Goal: Information Seeking & Learning: Understand process/instructions

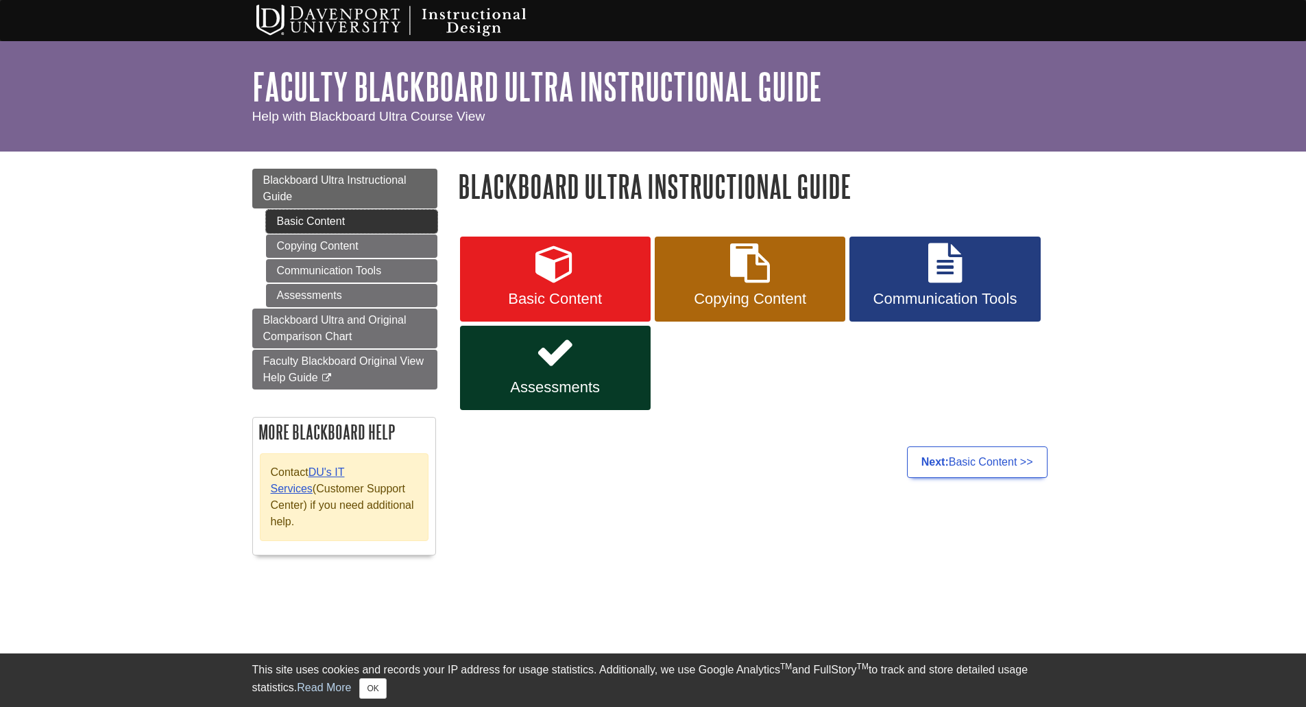
click at [307, 226] on link "Basic Content" at bounding box center [351, 221] width 171 height 23
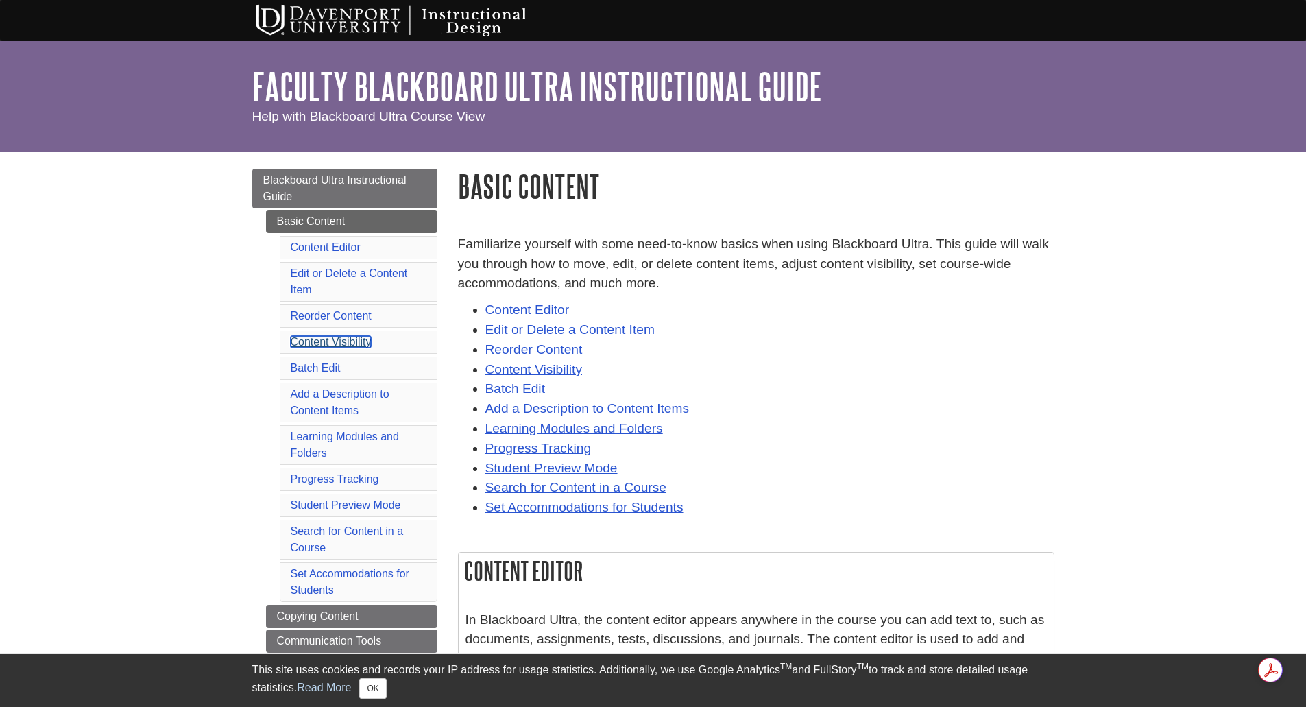
drag, startPoint x: 338, startPoint y: 341, endPoint x: 447, endPoint y: 273, distance: 128.4
click at [339, 341] on link "Content Visibility" at bounding box center [331, 342] width 81 height 12
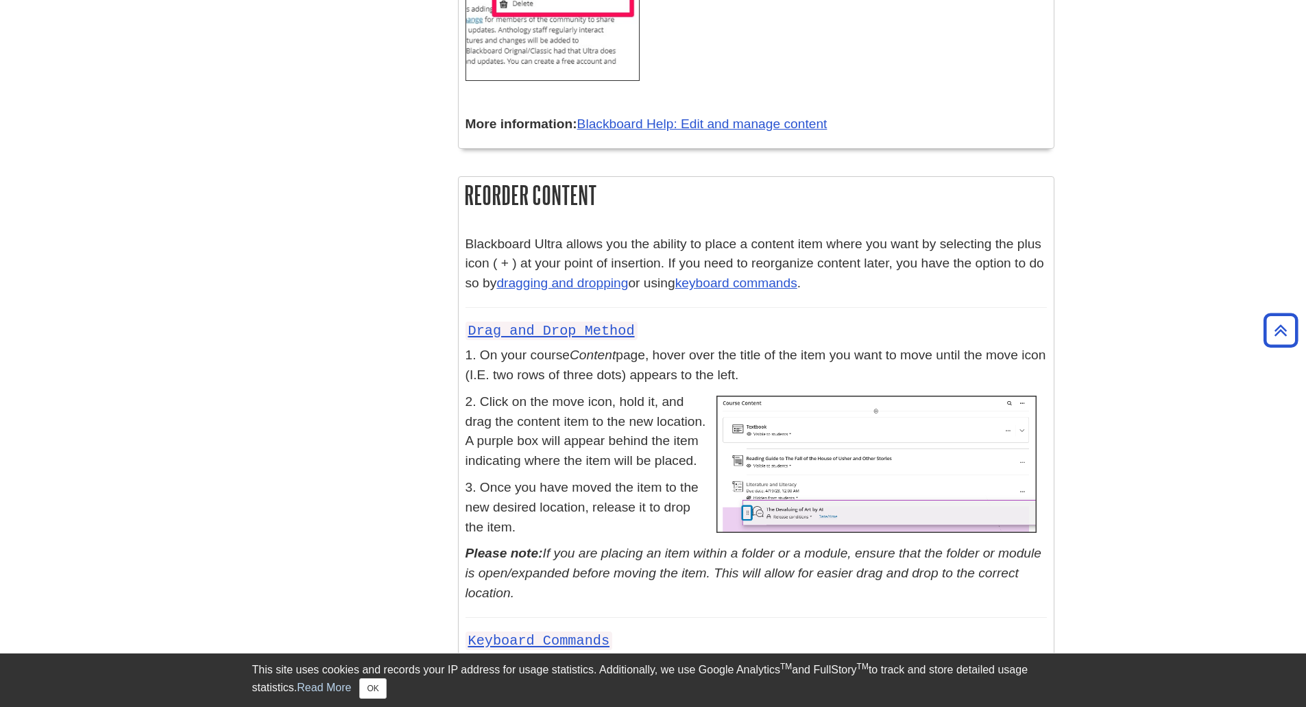
scroll to position [4720, 0]
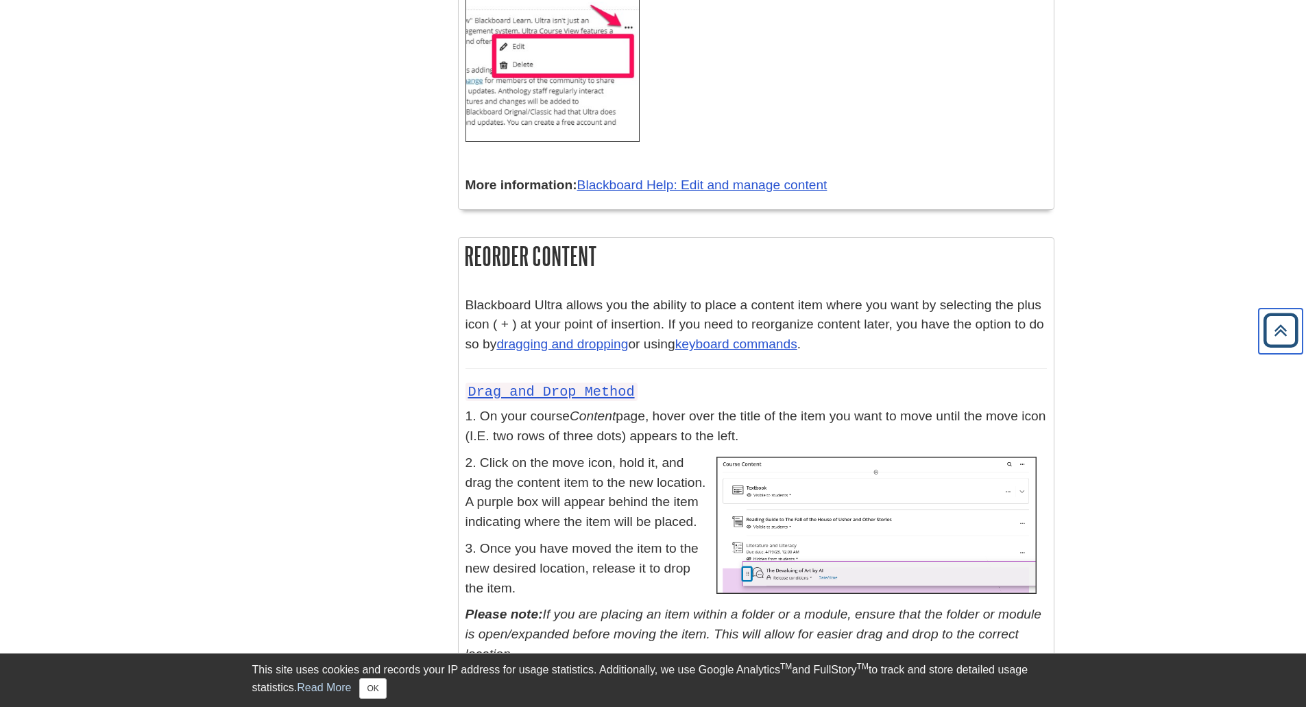
click at [1284, 333] on icon "Back to Top" at bounding box center [1280, 330] width 44 height 44
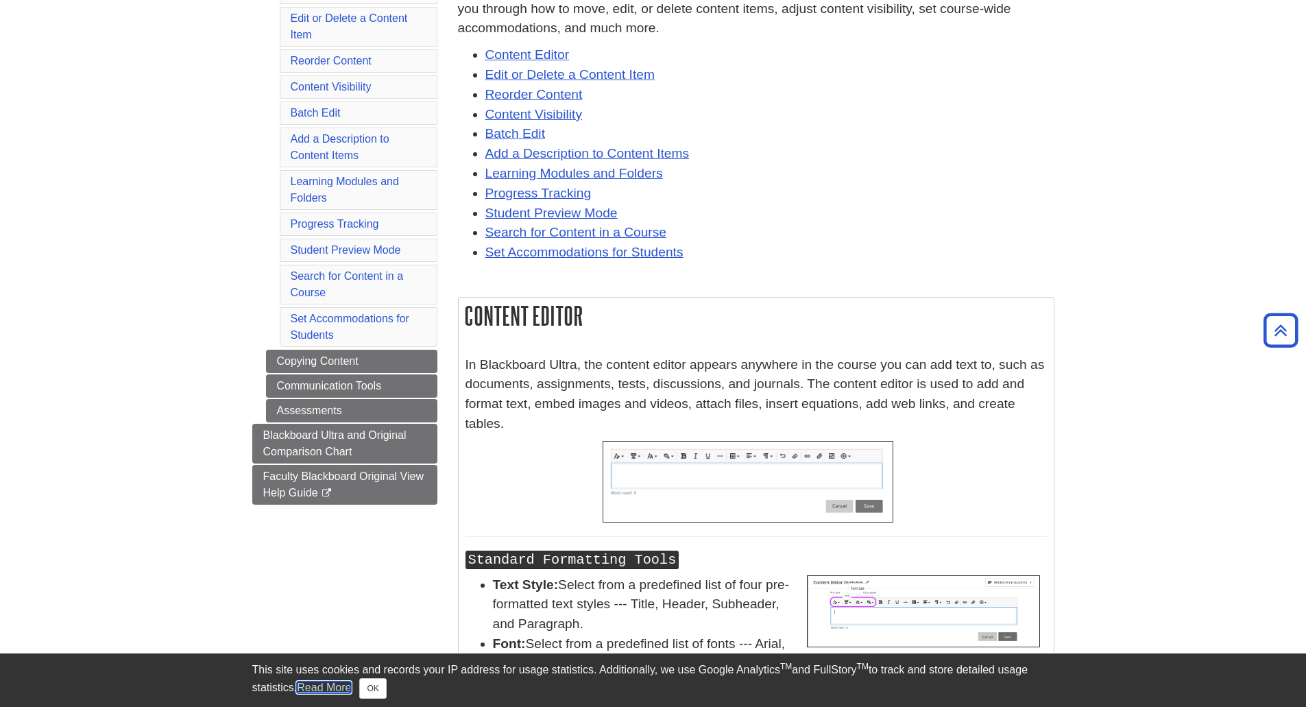
scroll to position [0, 0]
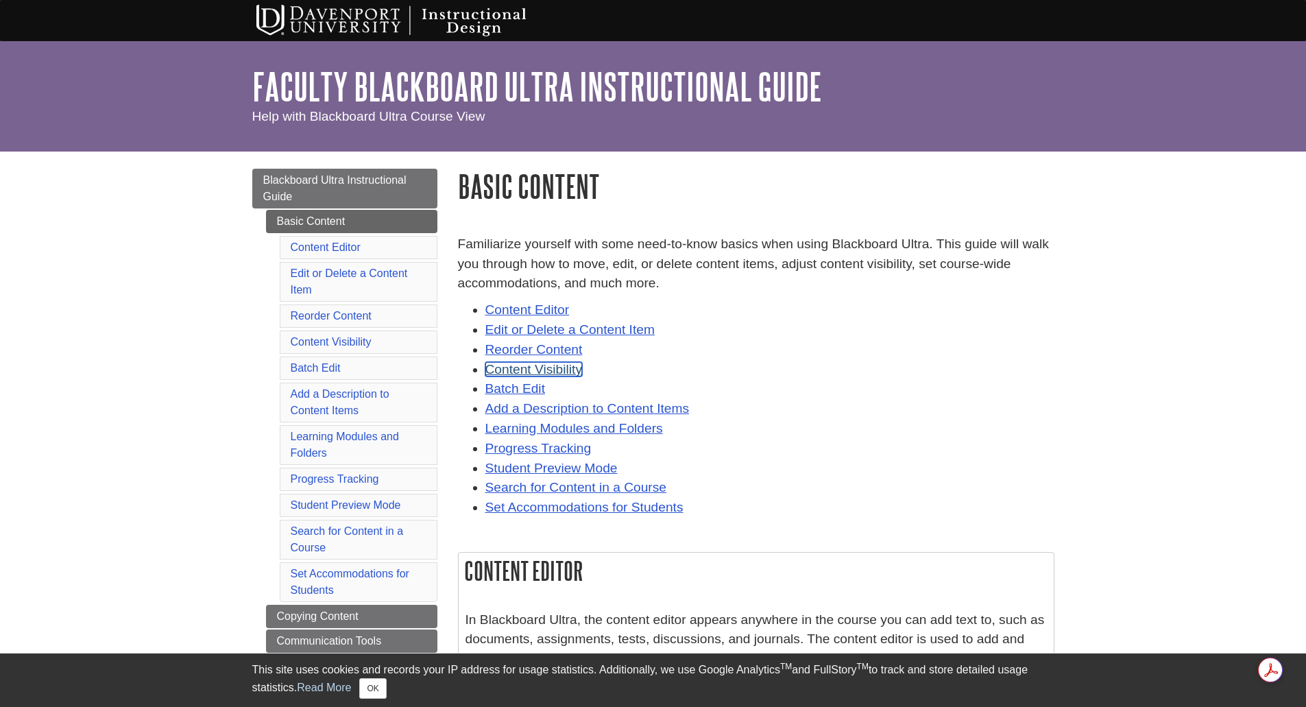
click at [546, 367] on link "Content Visibility" at bounding box center [533, 369] width 97 height 14
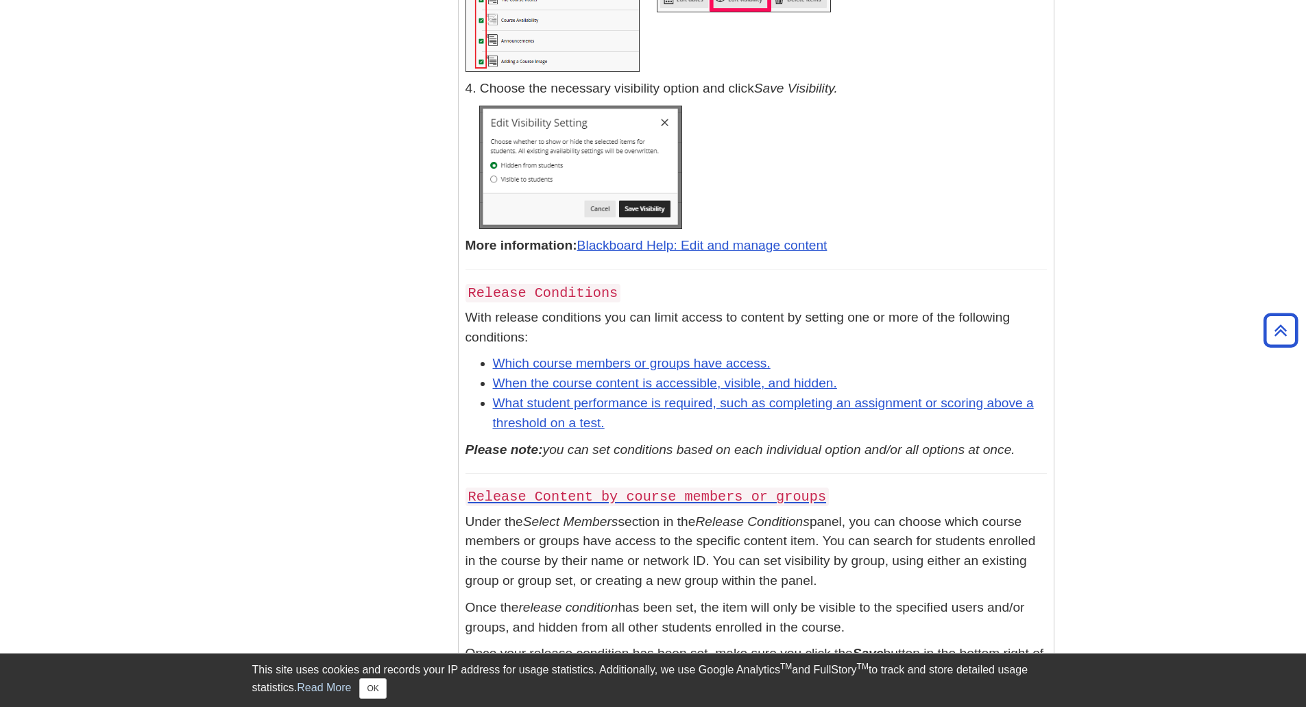
scroll to position [7112, 0]
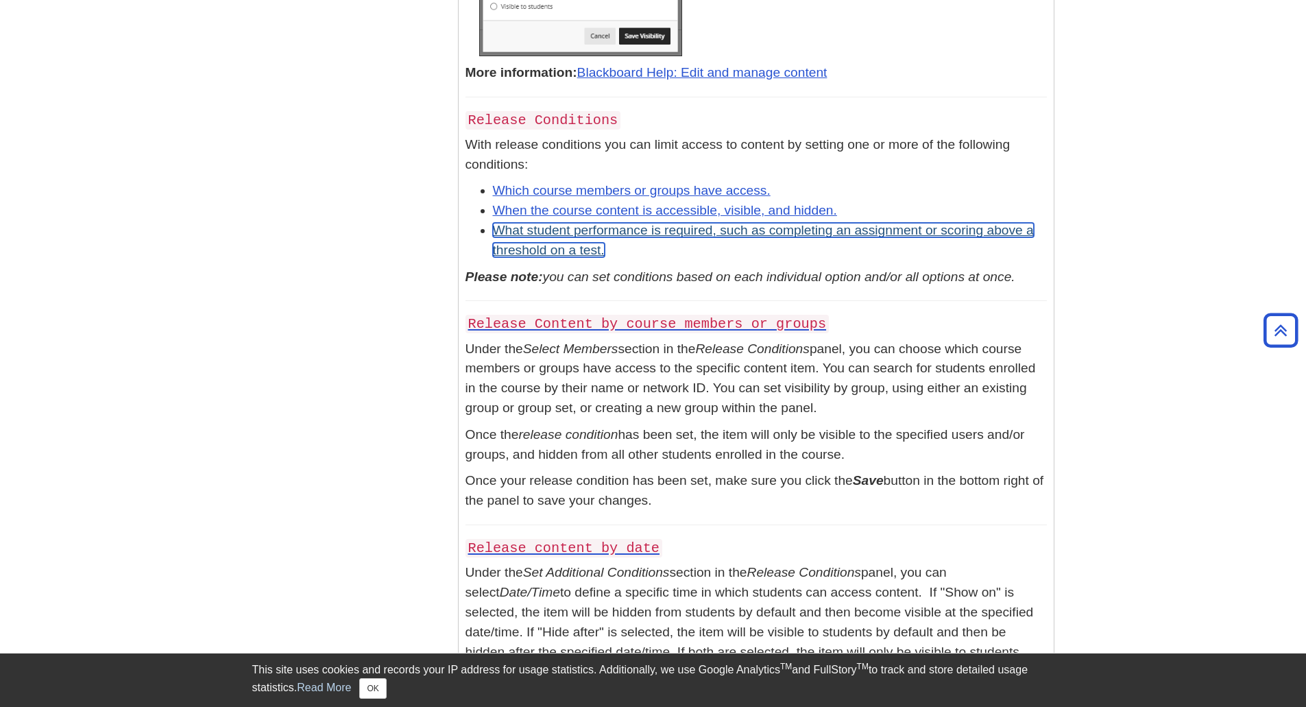
click at [631, 257] on link "What student performance is required, such as completing an assignment or scori…" at bounding box center [763, 240] width 541 height 34
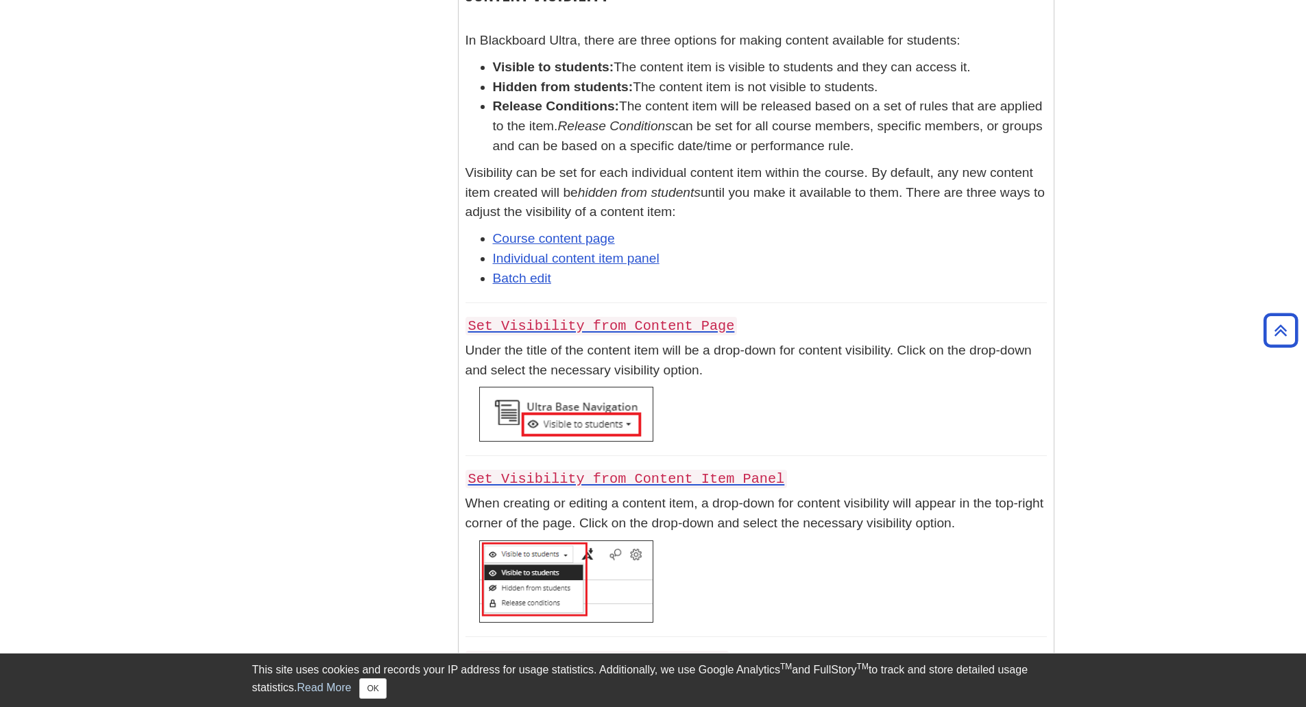
scroll to position [5682, 0]
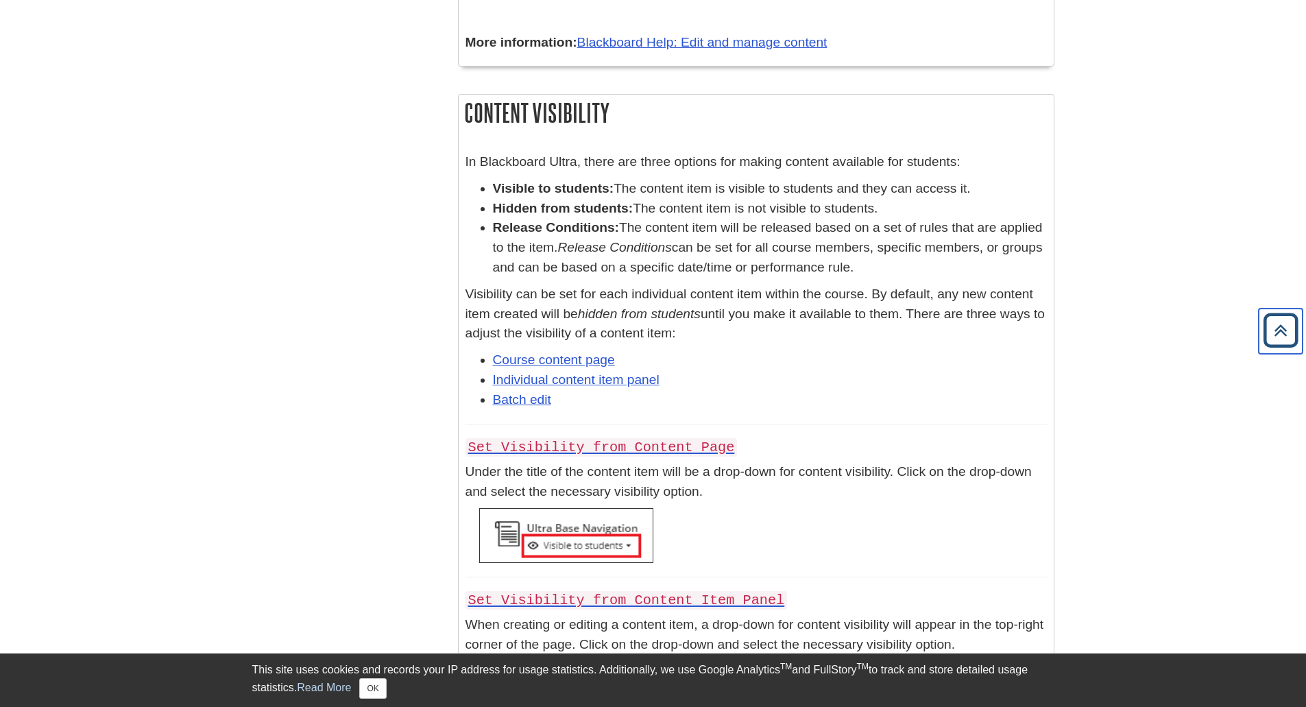
click at [1278, 334] on icon "Back to Top" at bounding box center [1280, 330] width 44 height 44
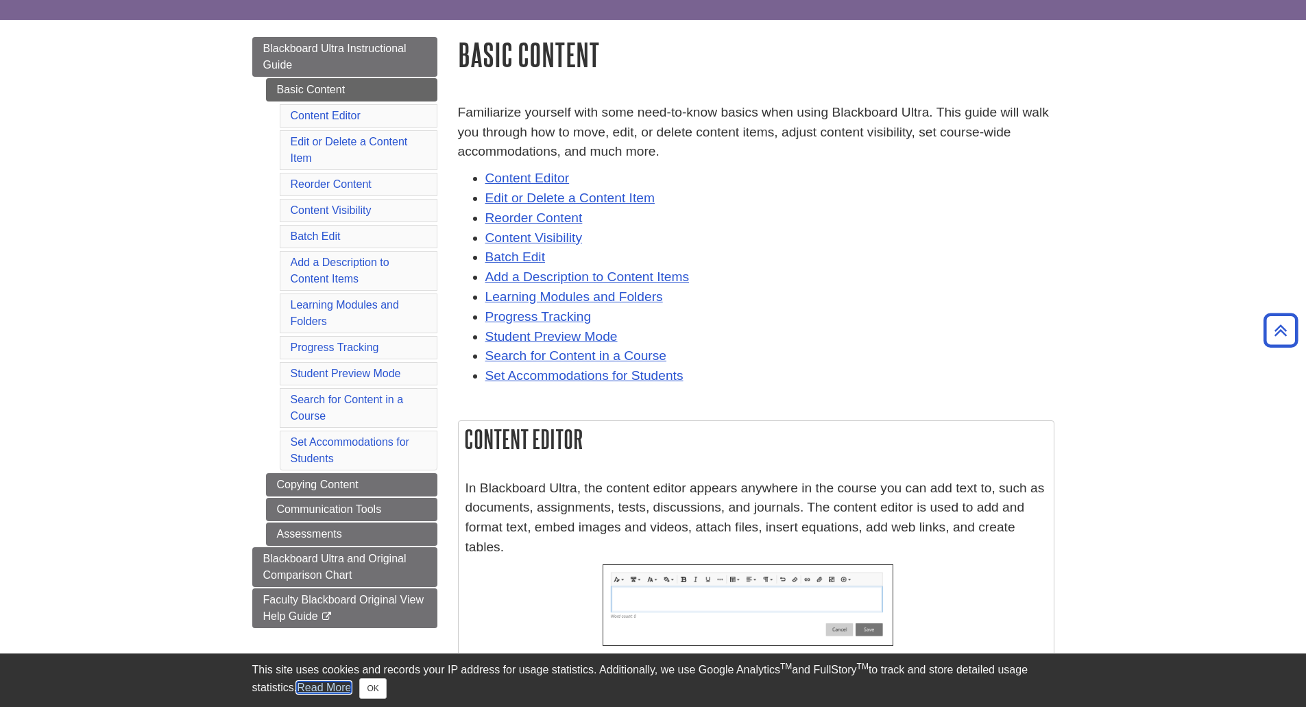
scroll to position [0, 0]
